Goal: Task Accomplishment & Management: Use online tool/utility

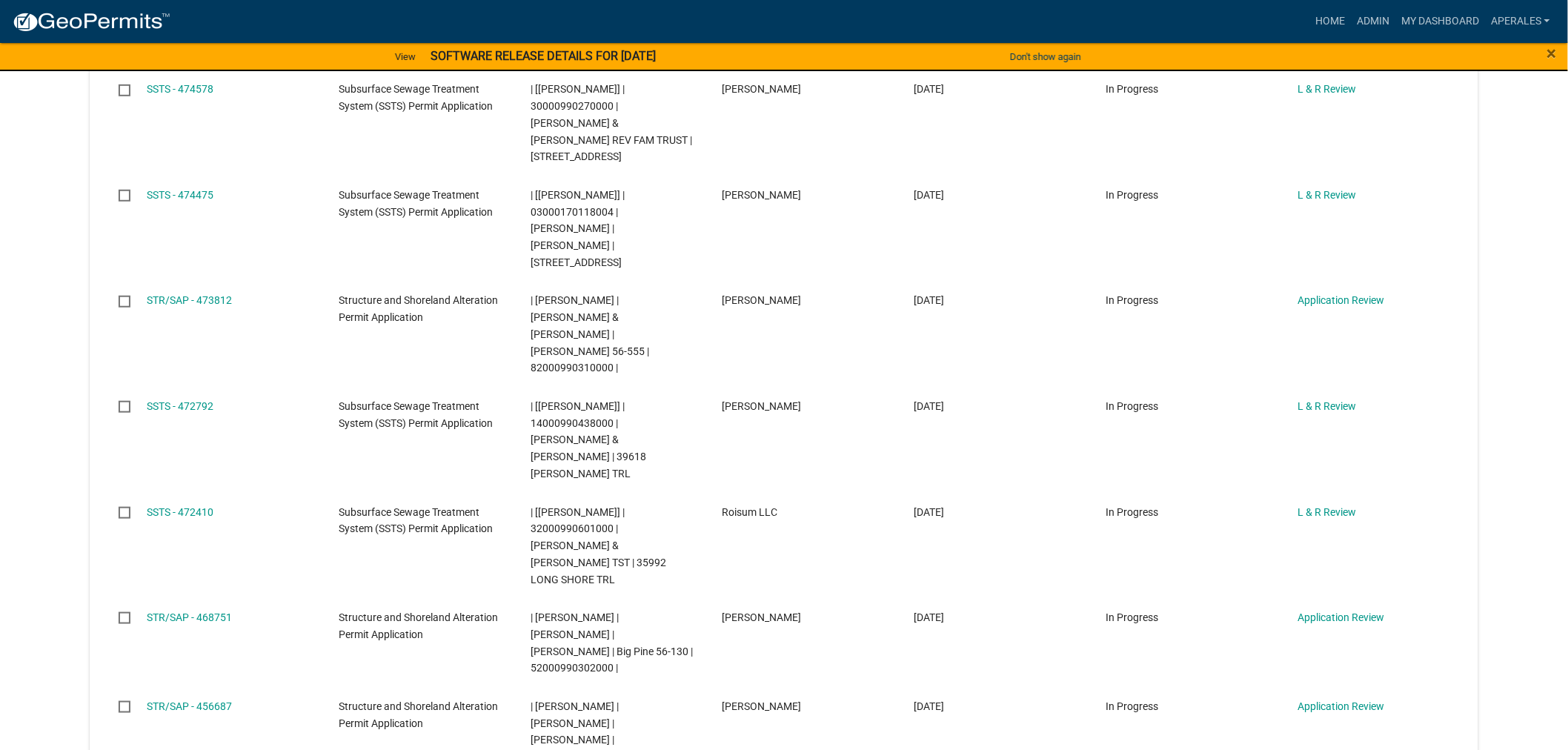
scroll to position [329, 0]
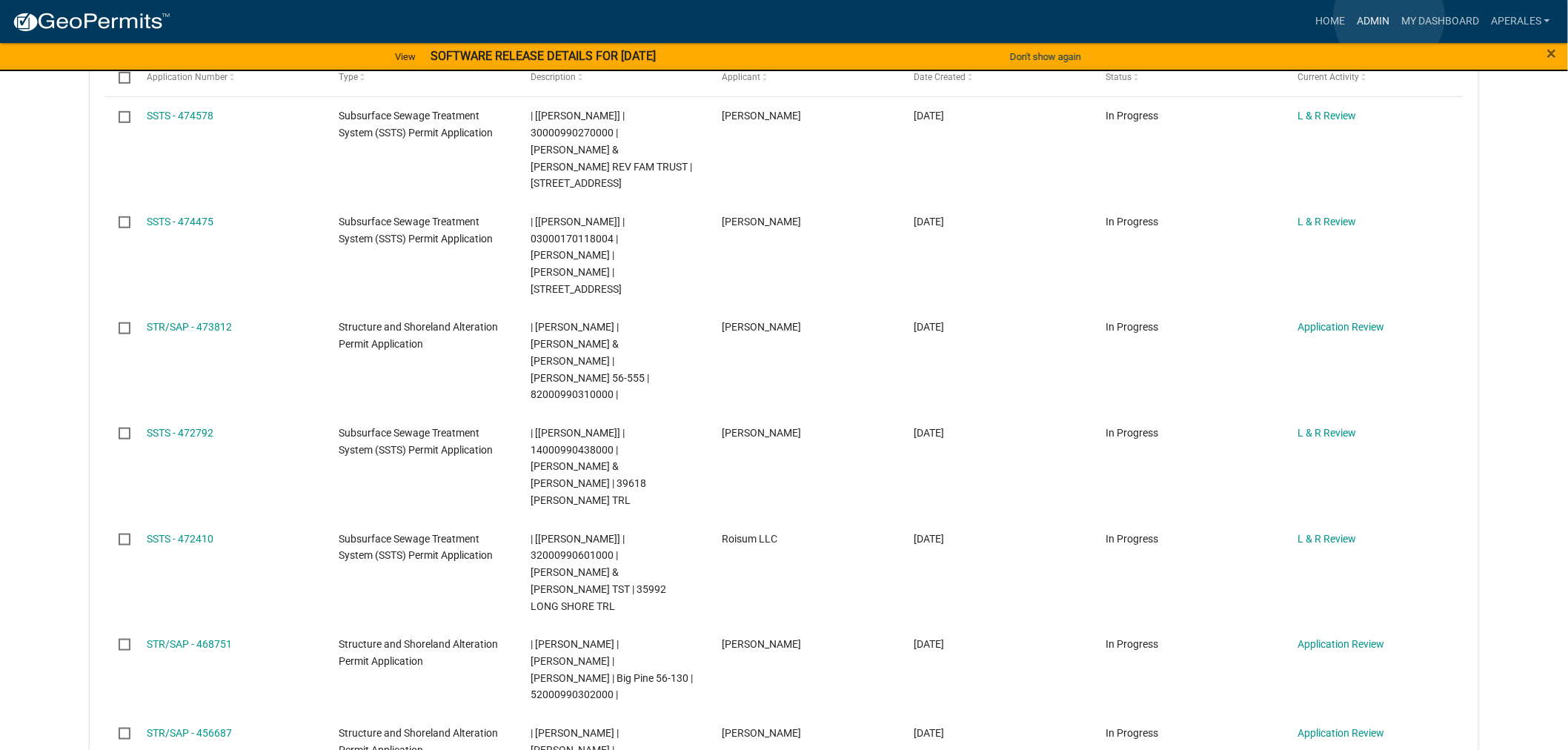
click at [1389, 17] on link "Admin" at bounding box center [1373, 21] width 45 height 28
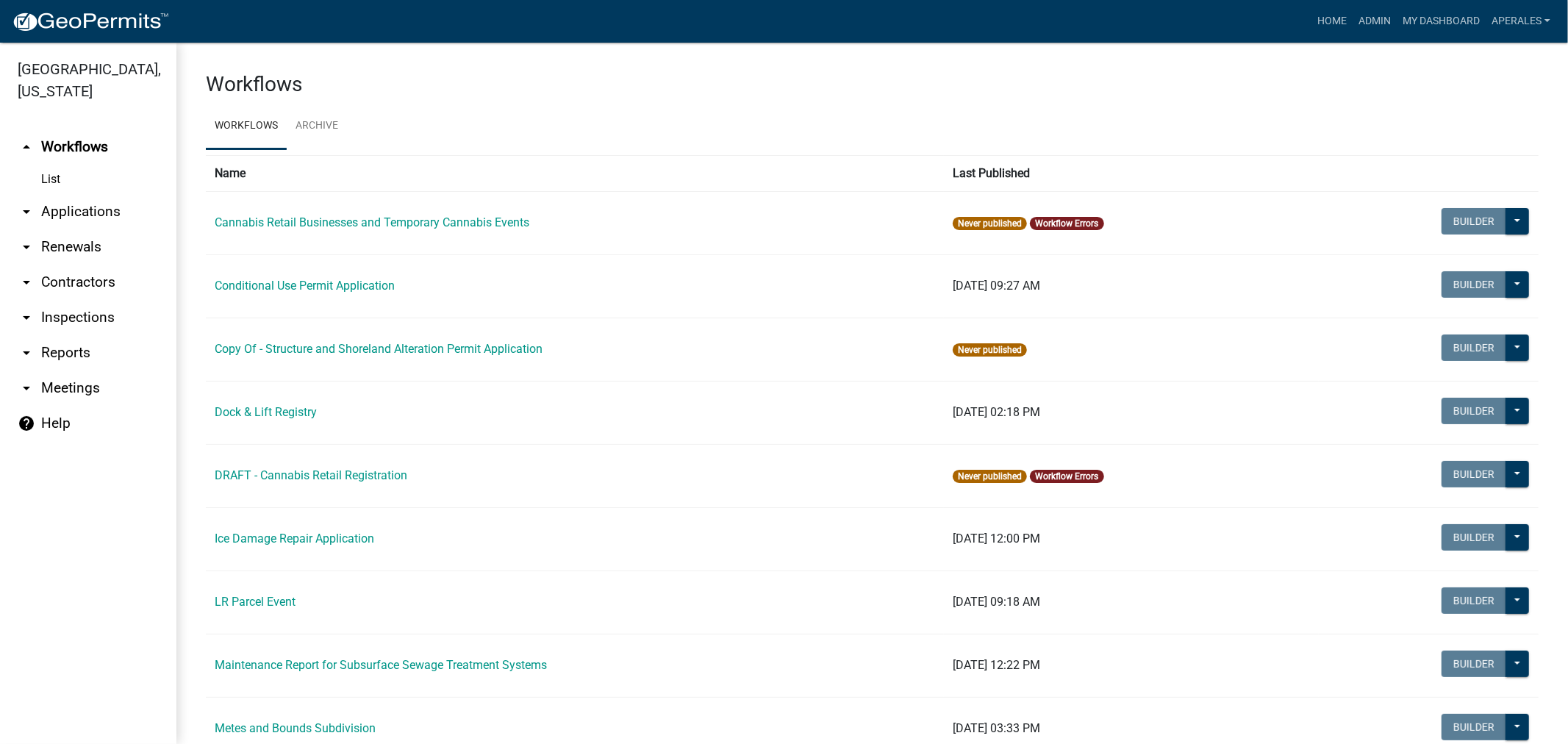
click at [93, 219] on link "arrow_drop_down Applications" at bounding box center [88, 211] width 177 height 35
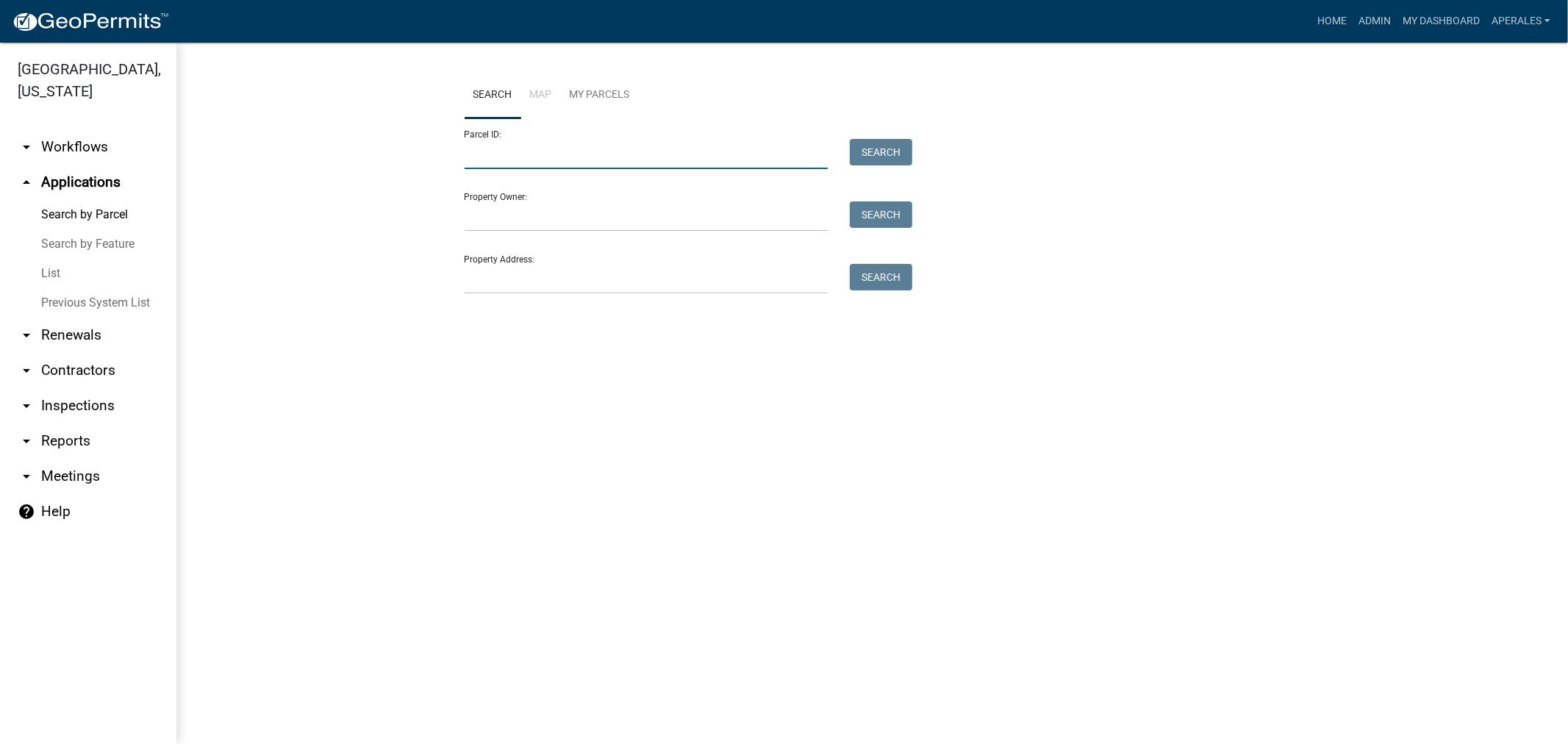
click at [511, 151] on input "Parcel ID:" at bounding box center [647, 154] width 364 height 30
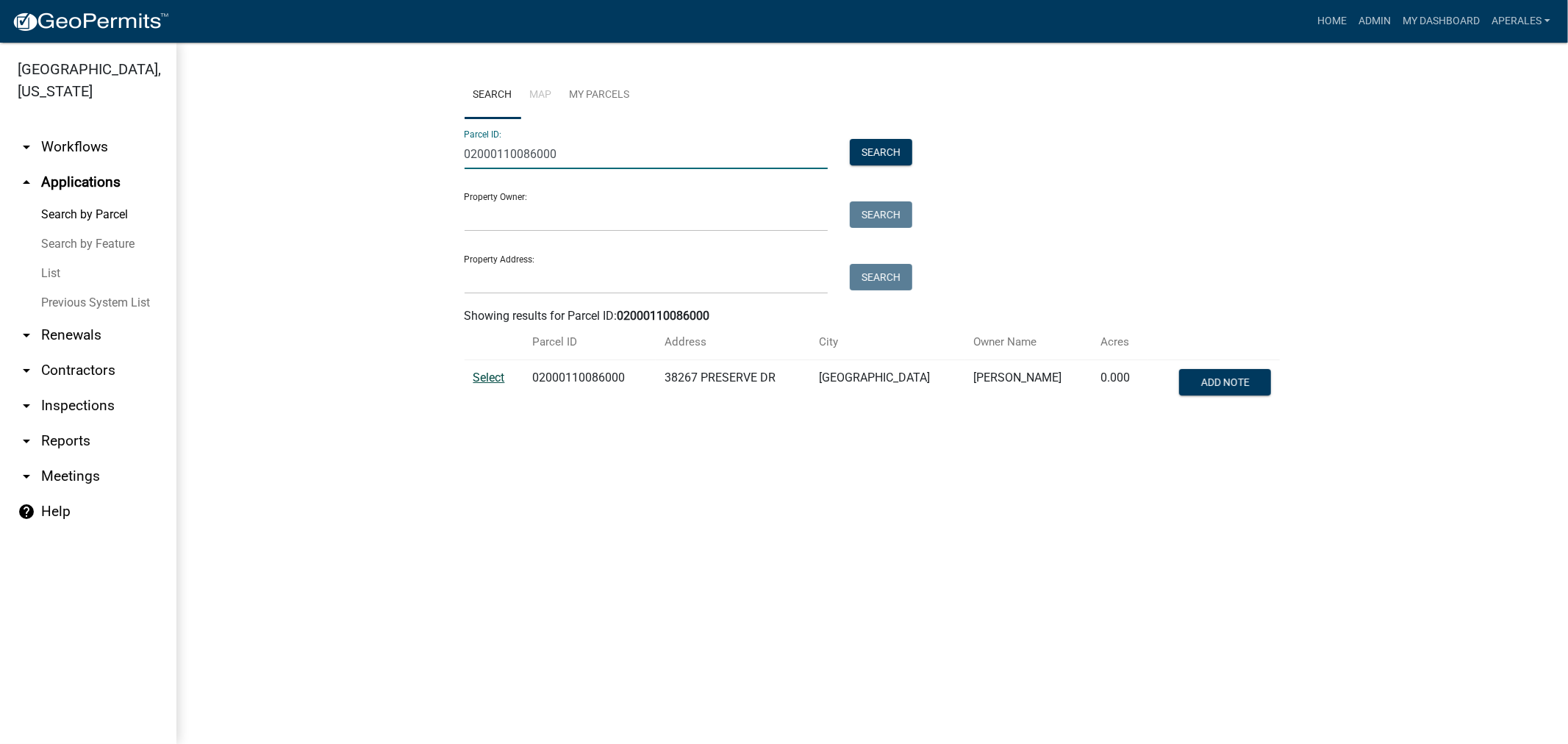
type input "02000110086000"
click at [488, 376] on span "Select" at bounding box center [489, 377] width 31 height 14
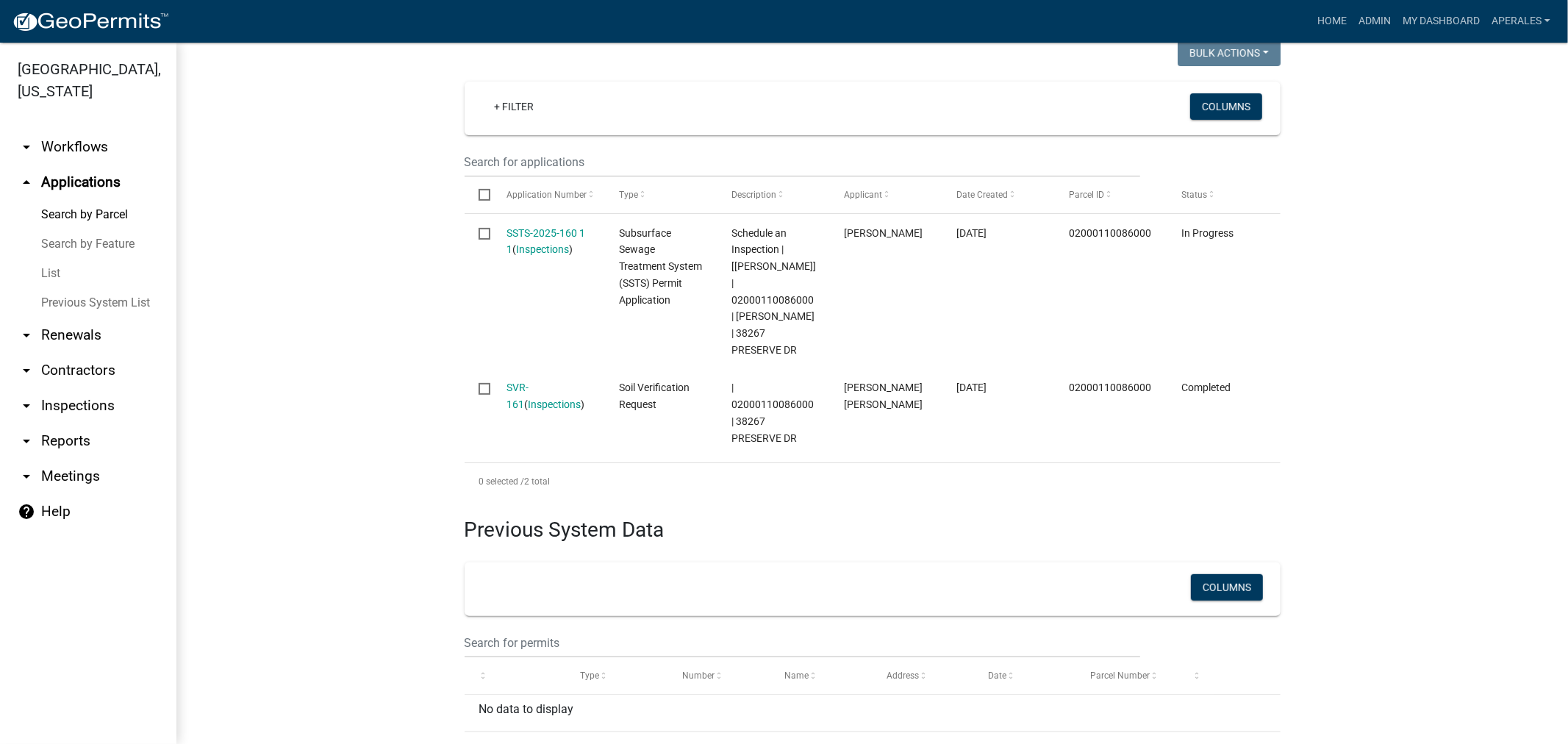
scroll to position [408, 0]
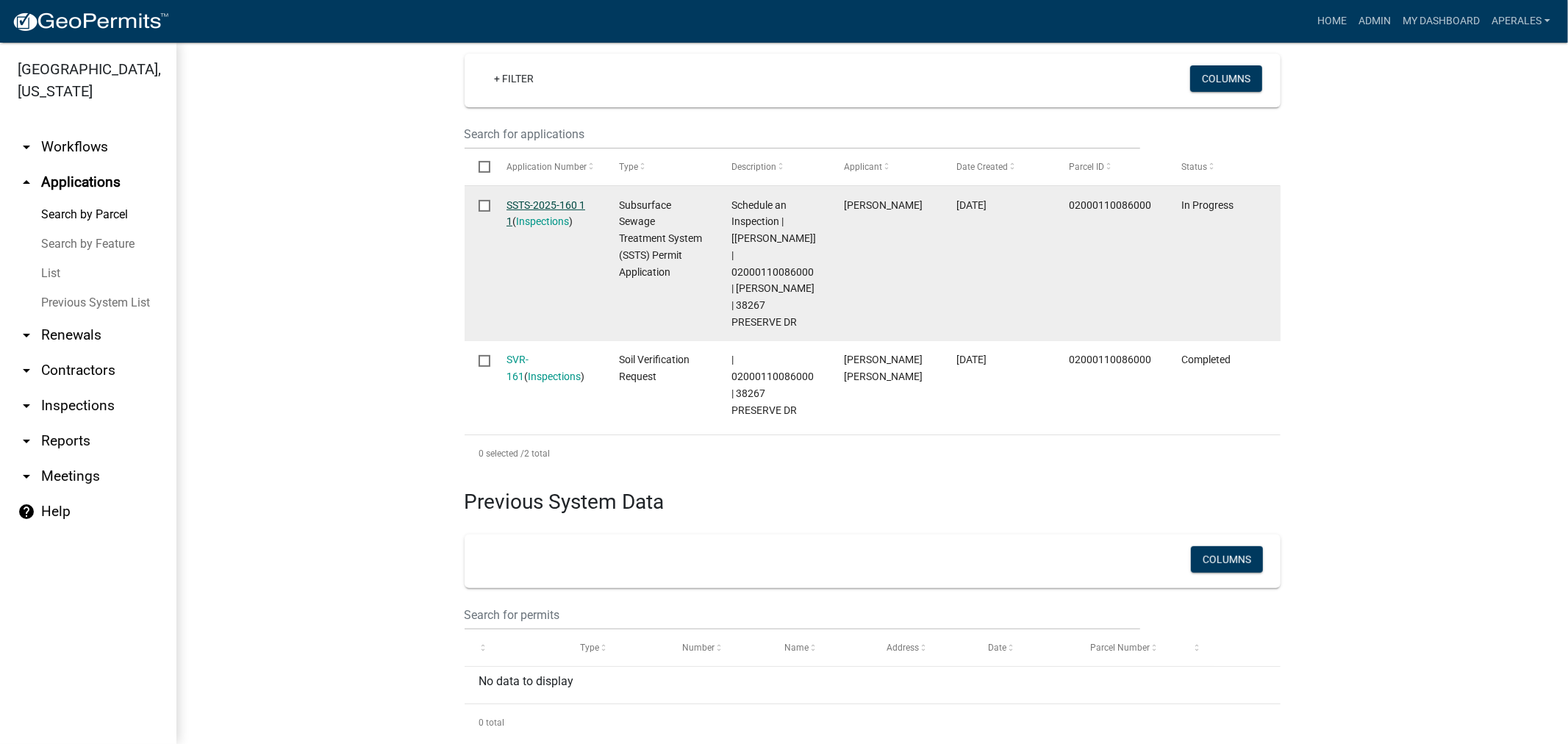
click at [538, 203] on link "SSTS-2025-160 1 1" at bounding box center [546, 213] width 79 height 28
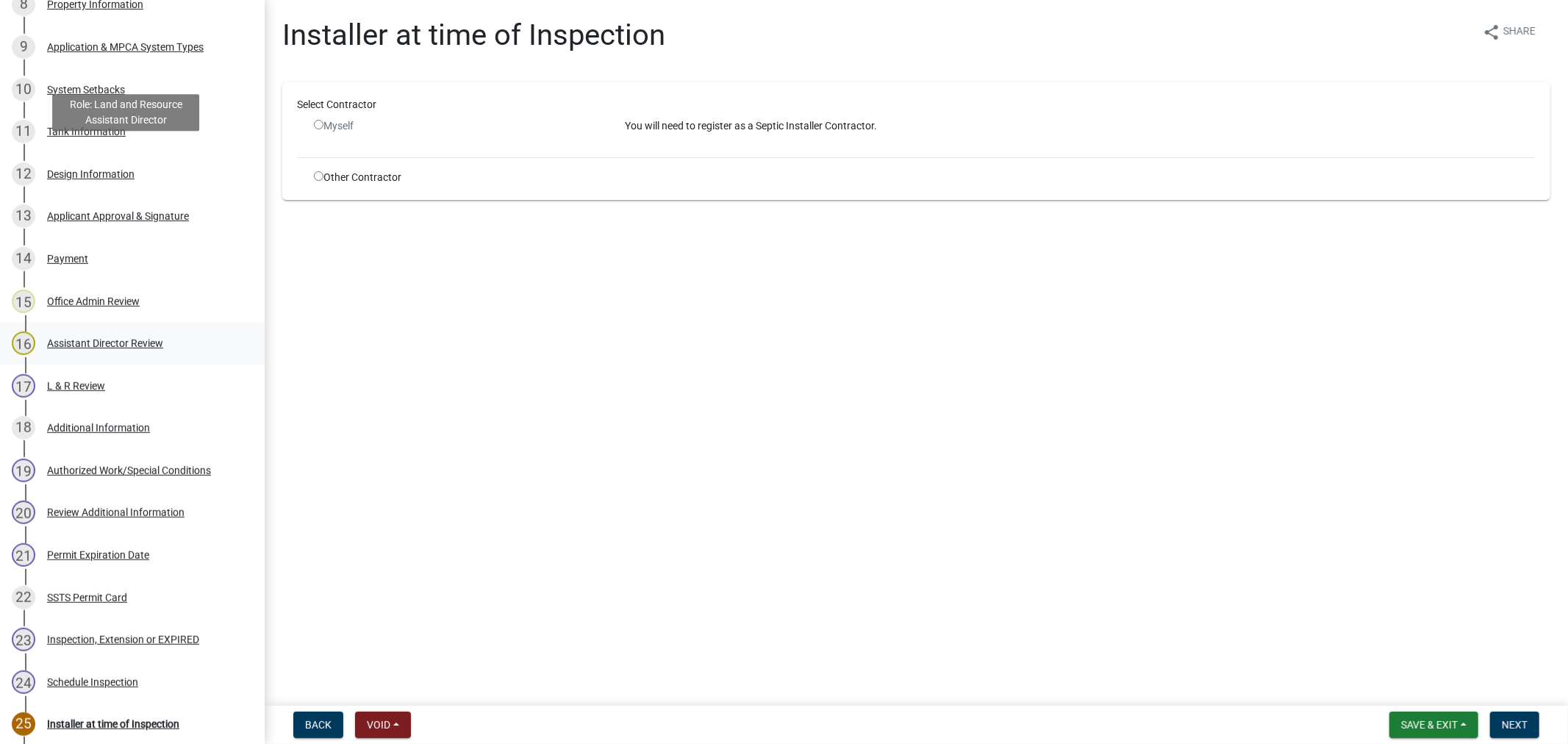
scroll to position [882, 0]
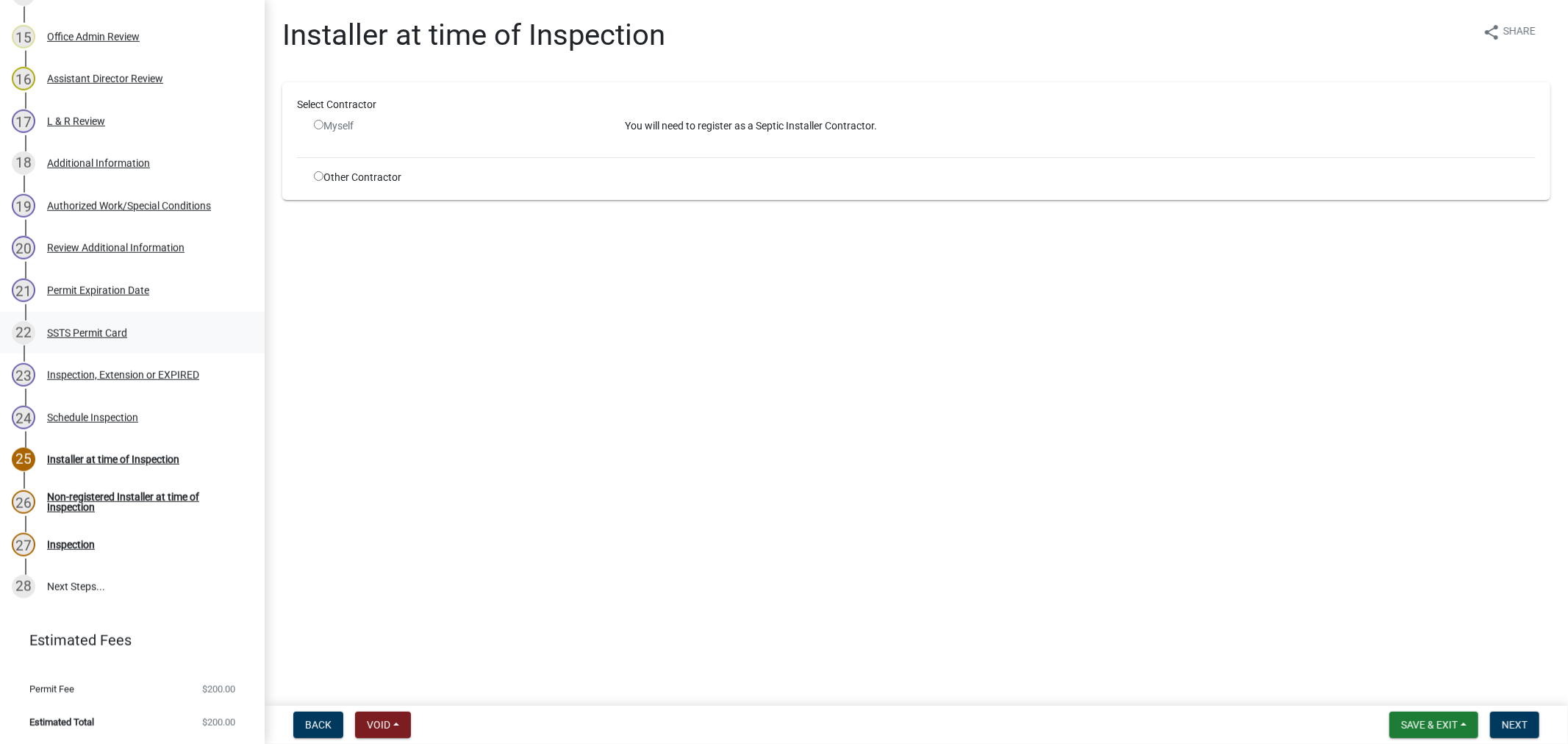
click at [54, 328] on div "SSTS Permit Card" at bounding box center [87, 333] width 80 height 10
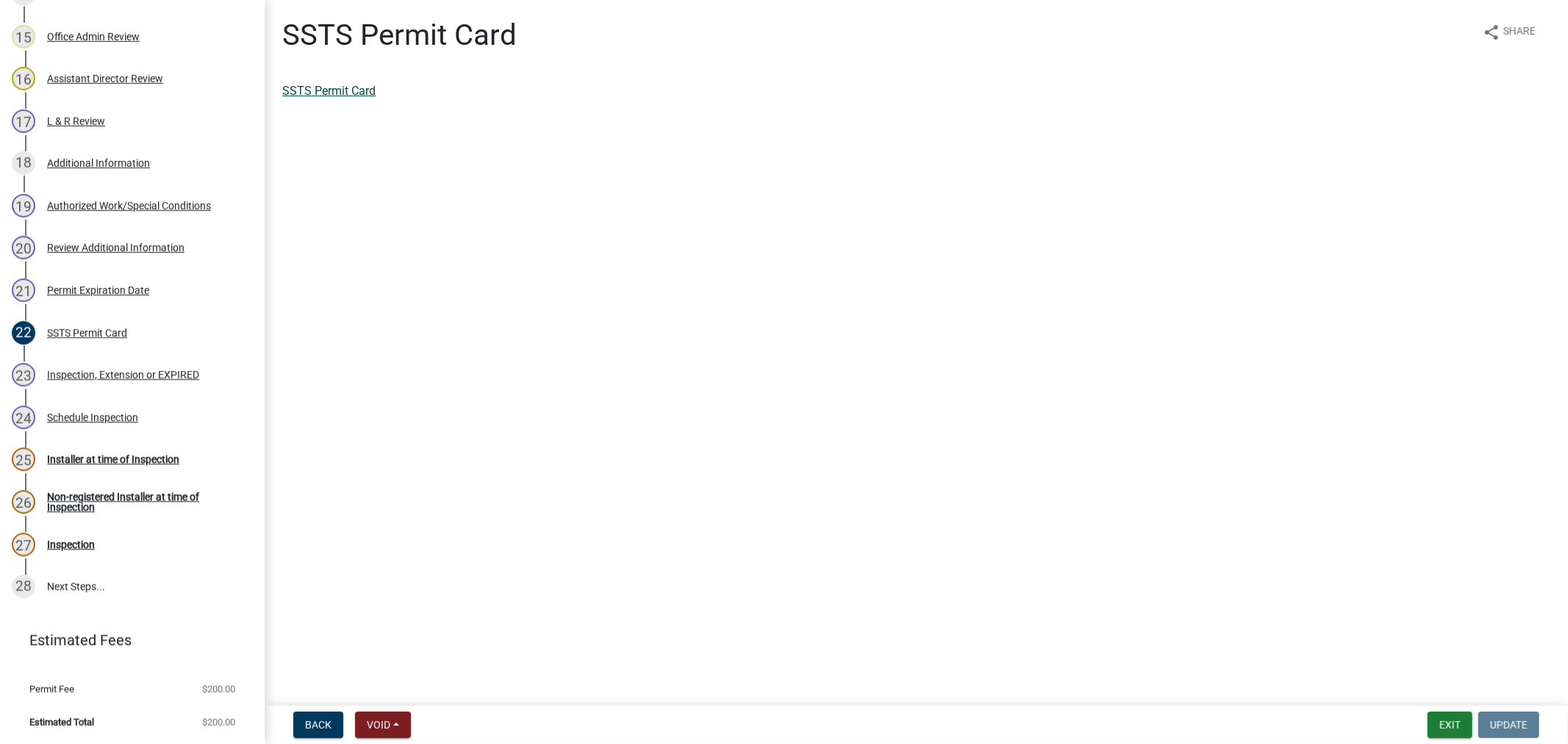
click at [312, 85] on link "SSTS Permit Card" at bounding box center [329, 91] width 94 height 14
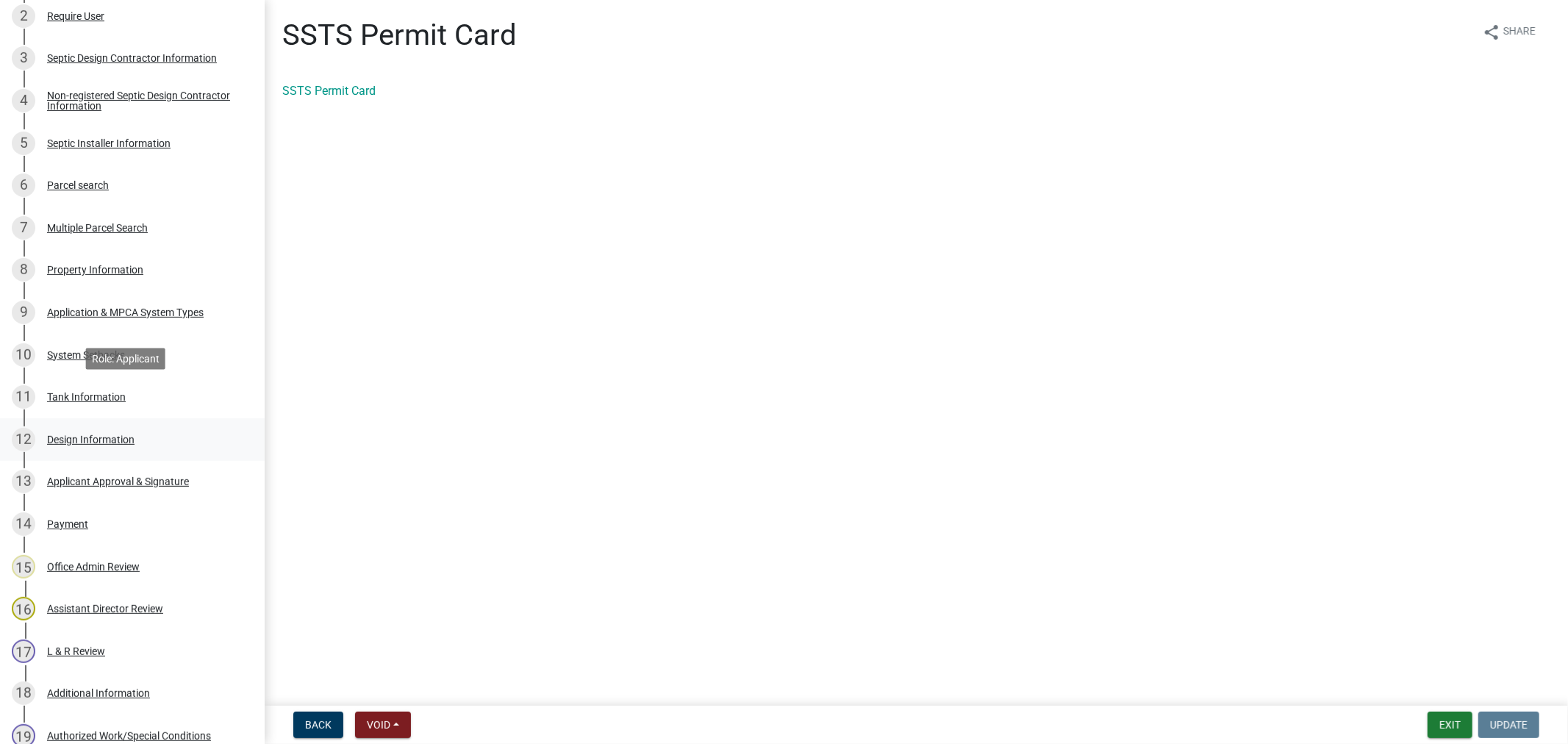
scroll to position [392, 0]
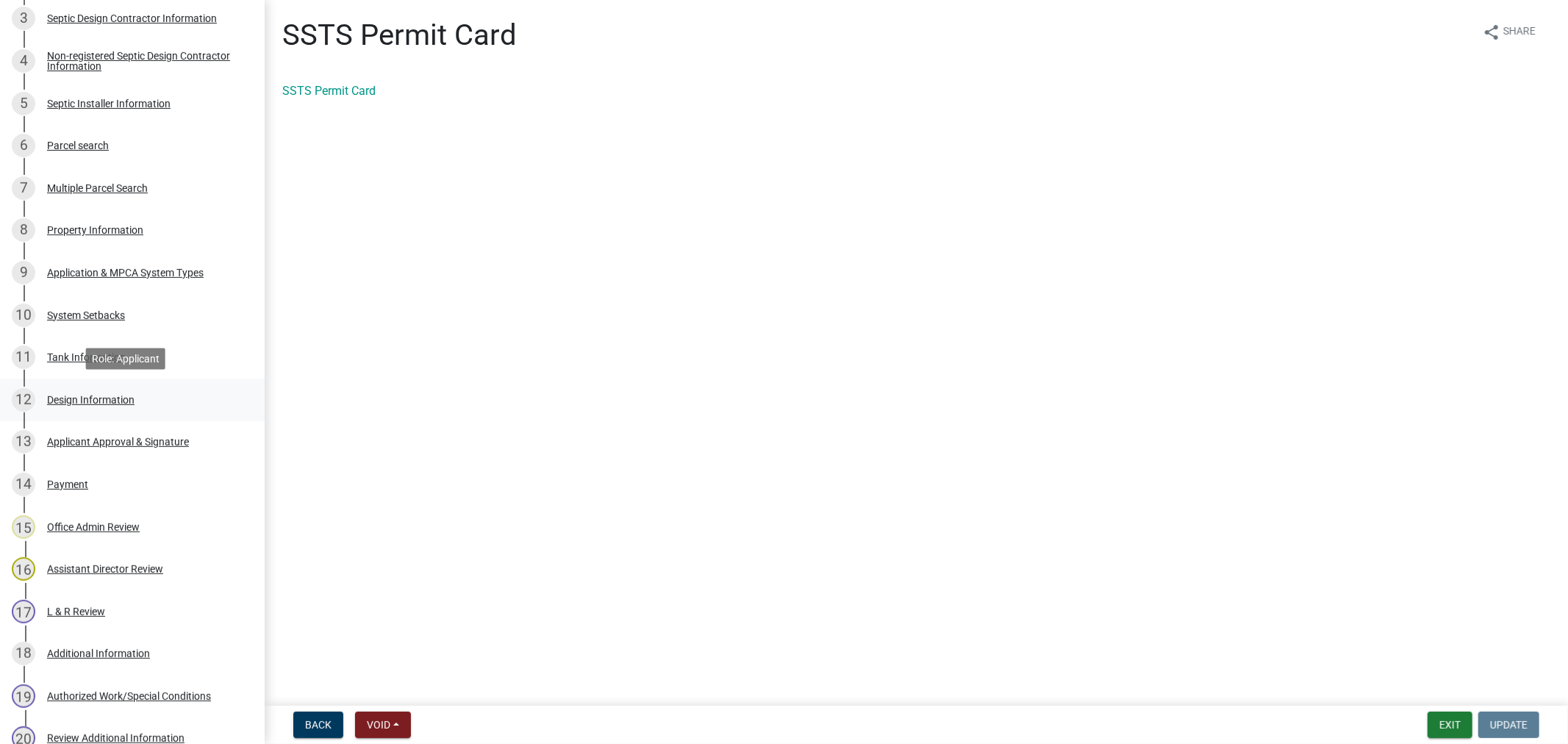
click at [67, 413] on link "12 Design Information" at bounding box center [132, 400] width 264 height 43
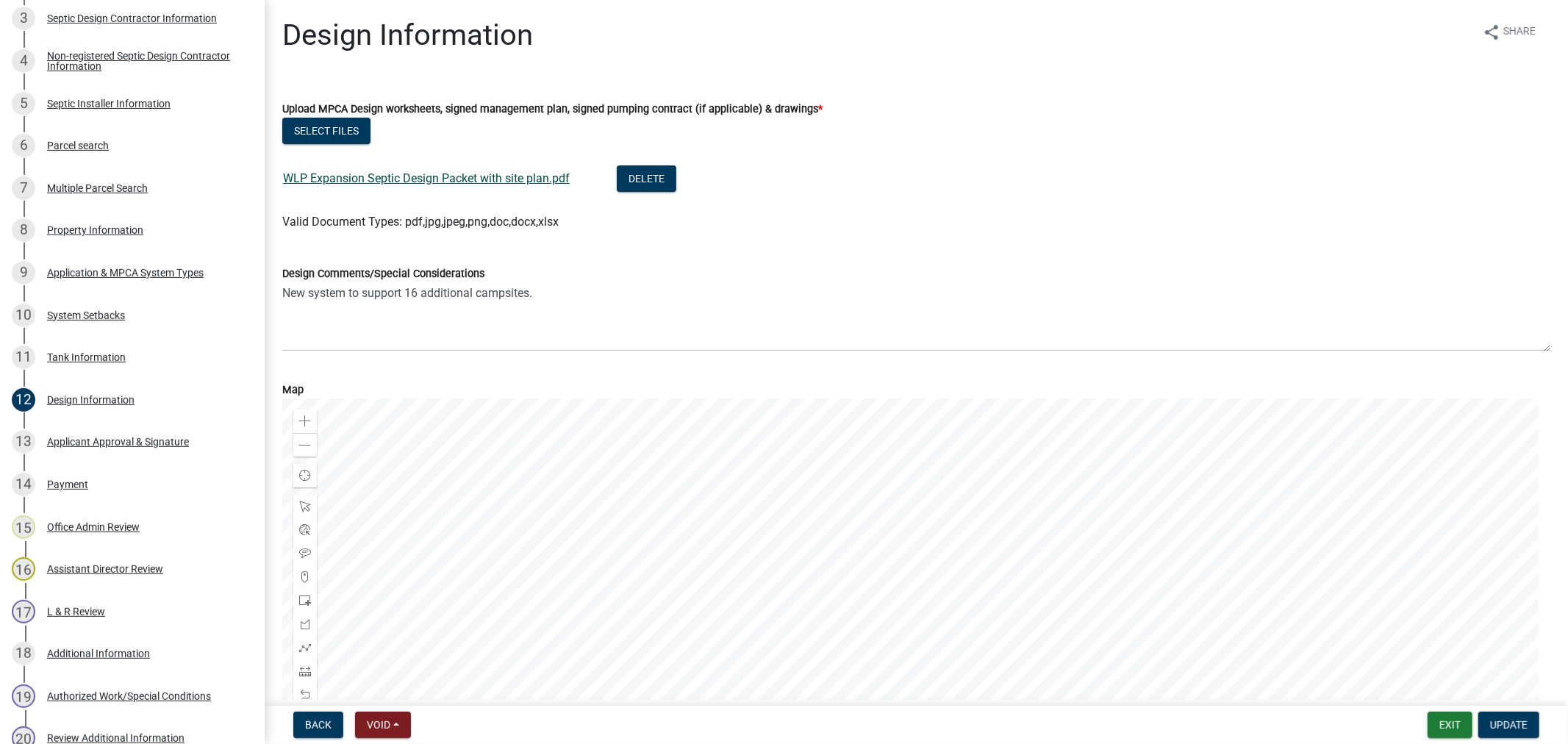
click at [419, 177] on link "WLP Expansion Septic Design Packet with site plan.pdf" at bounding box center [426, 178] width 287 height 14
